Goal: Information Seeking & Learning: Learn about a topic

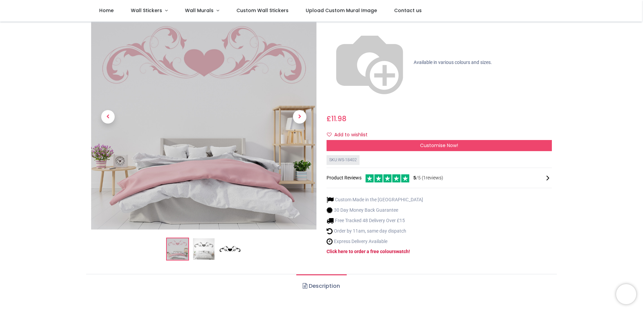
scroll to position [67, 0]
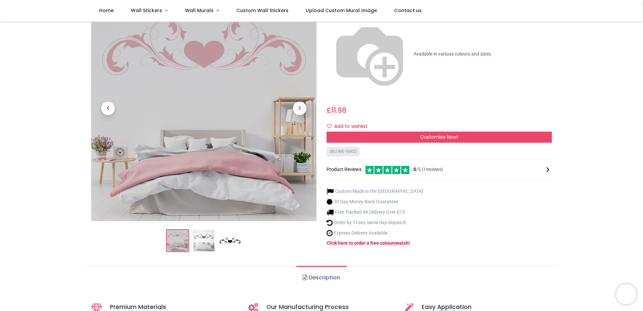
click at [204, 230] on img at bounding box center [204, 241] width 22 height 22
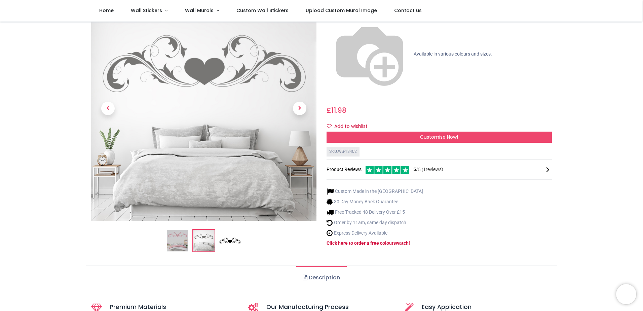
click at [227, 230] on img at bounding box center [230, 241] width 22 height 22
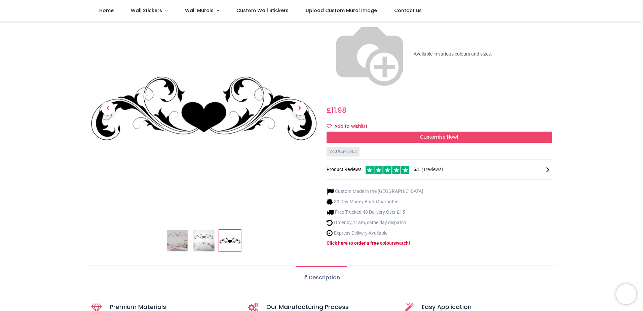
click at [169, 230] on img at bounding box center [178, 241] width 22 height 22
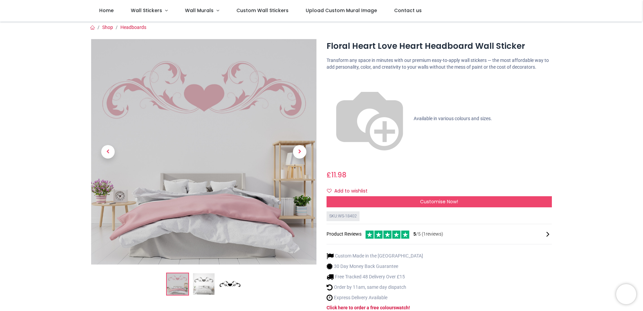
scroll to position [0, 0]
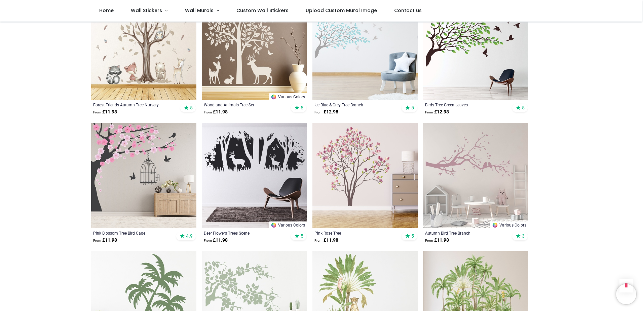
scroll to position [437, 0]
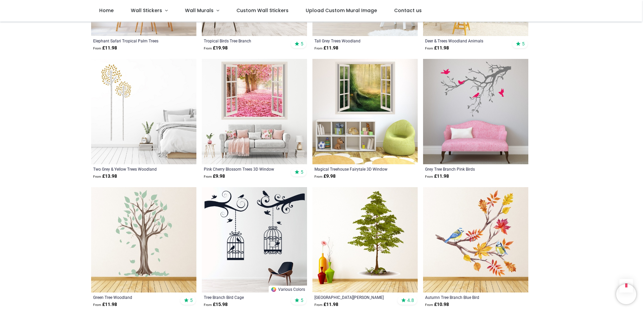
scroll to position [1614, 0]
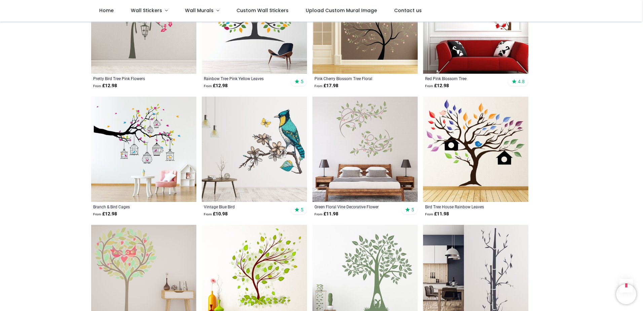
scroll to position [2119, 0]
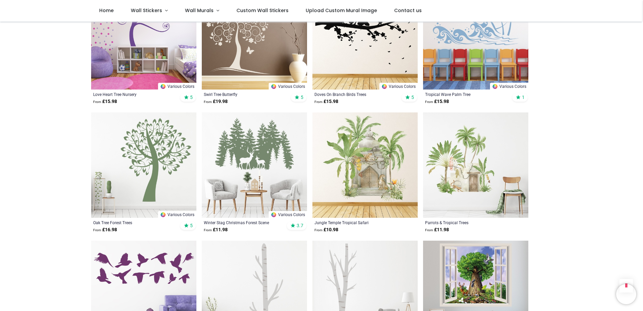
scroll to position [3397, 0]
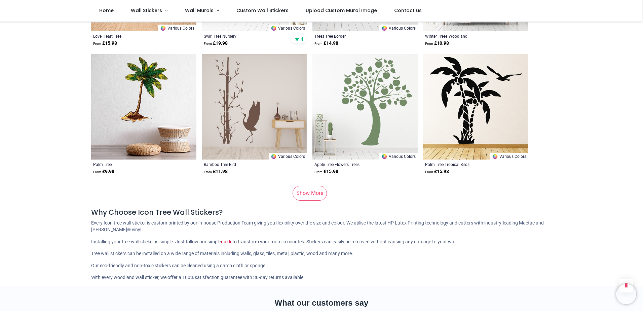
scroll to position [4473, 0]
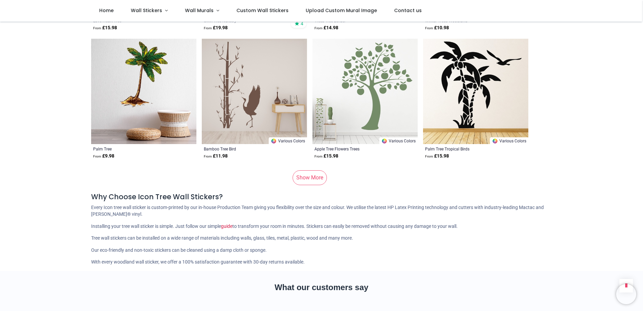
click at [312, 174] on link "Show More" at bounding box center [310, 177] width 34 height 15
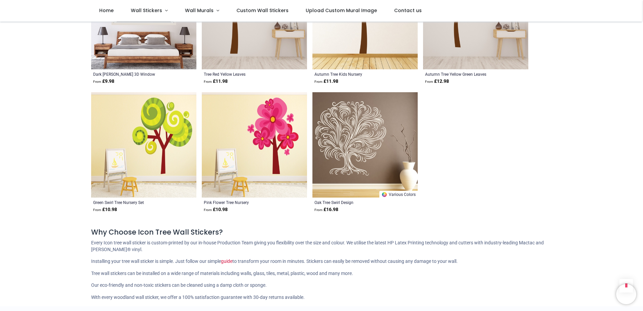
scroll to position [5045, 0]
